Goal: Task Accomplishment & Management: Use online tool/utility

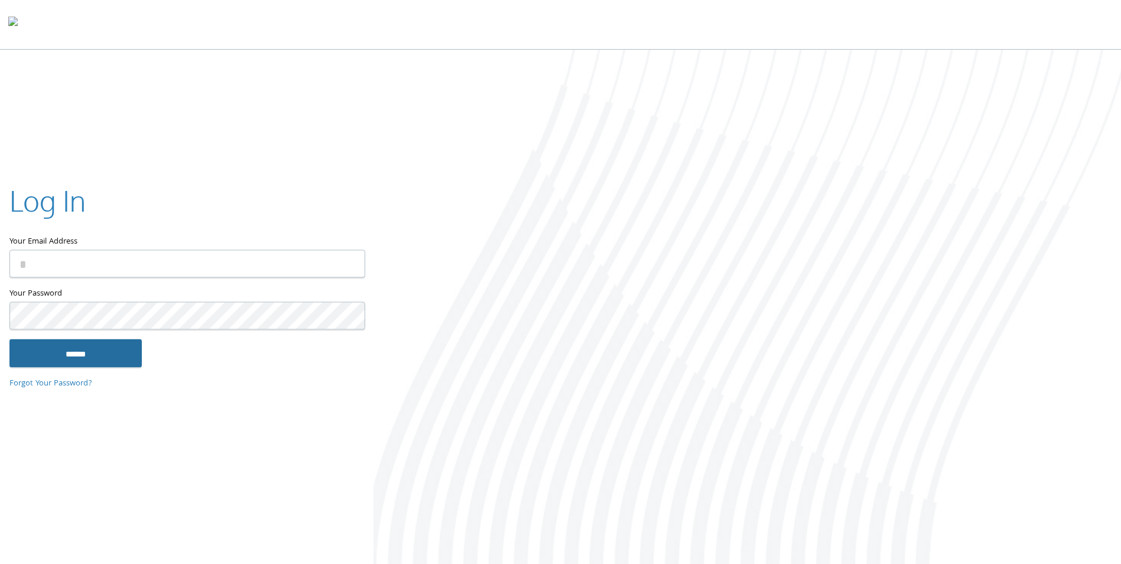
type input "**********"
click at [64, 355] on input "******" at bounding box center [75, 353] width 132 height 28
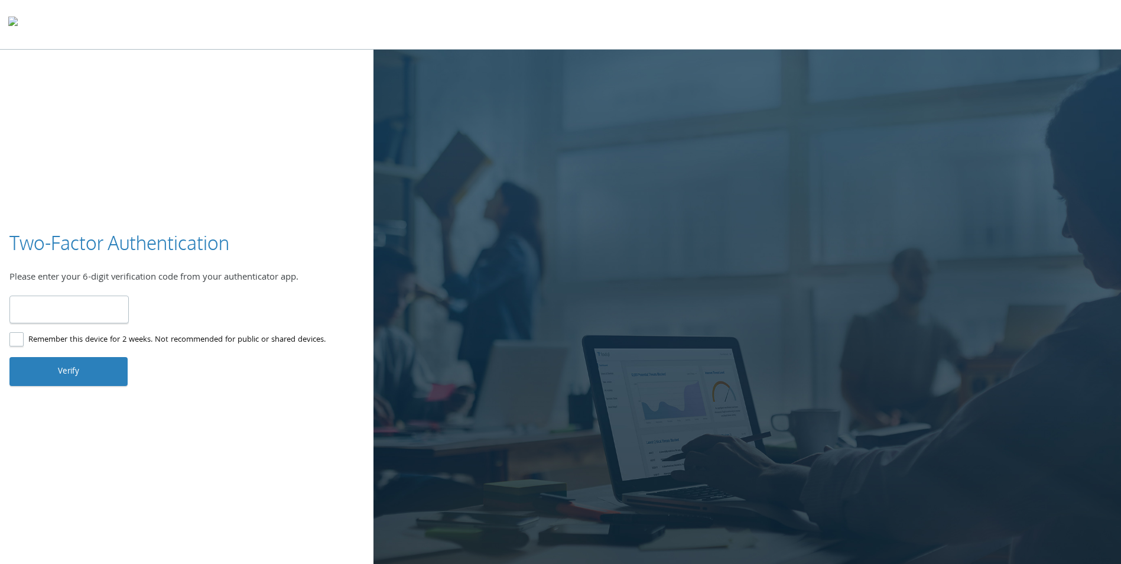
click at [64, 308] on input "number" at bounding box center [68, 309] width 119 height 28
type input "******"
